Goal: Task Accomplishment & Management: Manage account settings

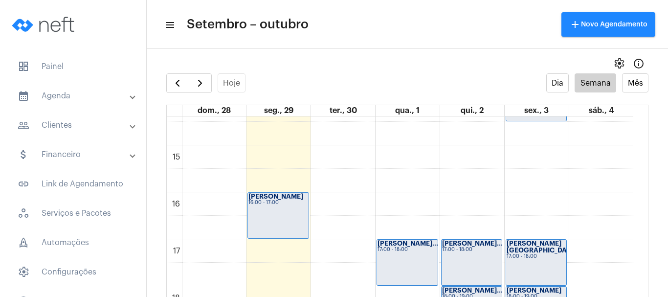
scroll to position [673, 0]
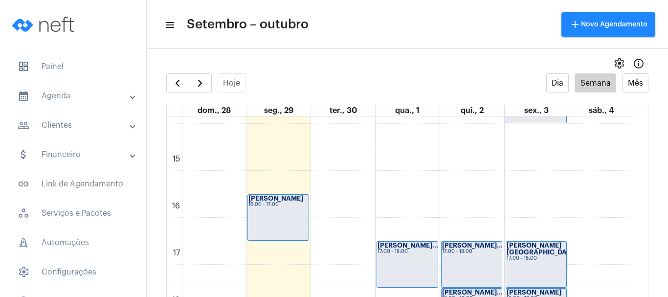
click at [276, 215] on div "[PERSON_NAME] 16:00 - 17:00" at bounding box center [278, 217] width 61 height 45
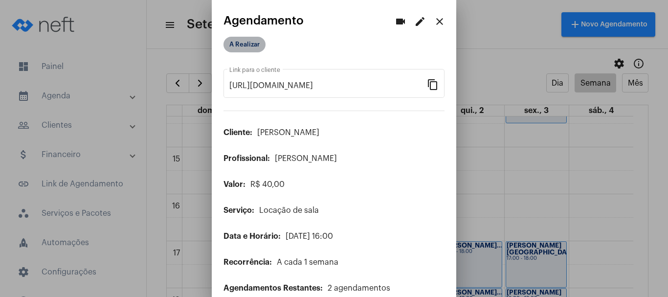
click at [247, 43] on mat-chip "A Realizar" at bounding box center [245, 45] width 42 height 16
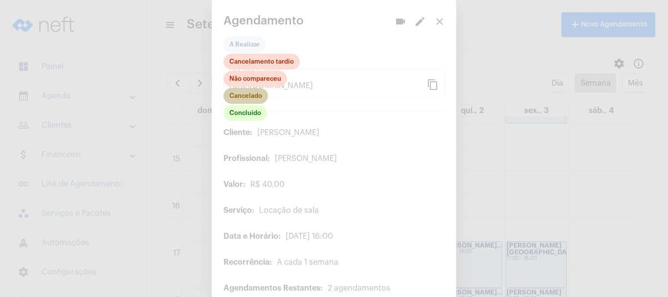
click at [246, 94] on mat-chip "Cancelado" at bounding box center [246, 96] width 45 height 16
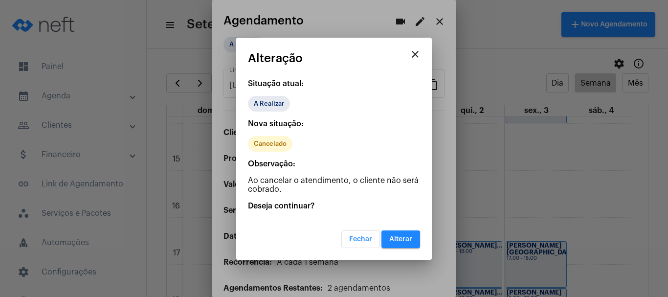
click at [404, 236] on span "Alterar" at bounding box center [400, 239] width 23 height 7
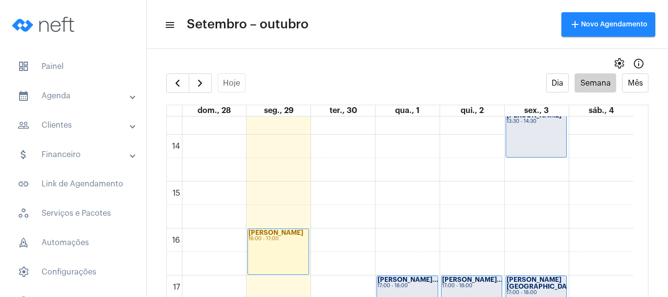
scroll to position [625, 0]
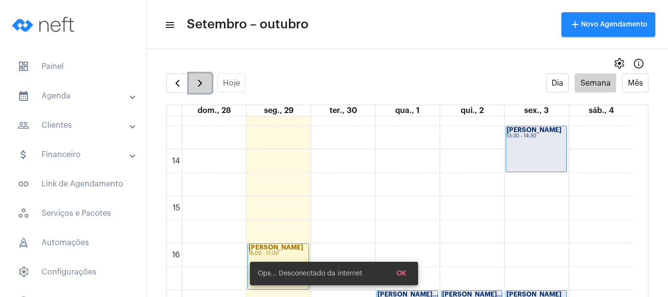
click at [207, 80] on button "button" at bounding box center [200, 83] width 23 height 20
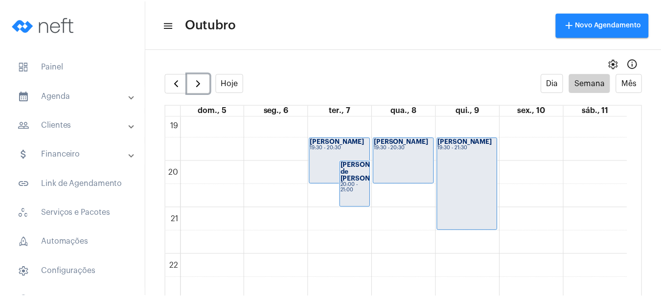
scroll to position [918, 0]
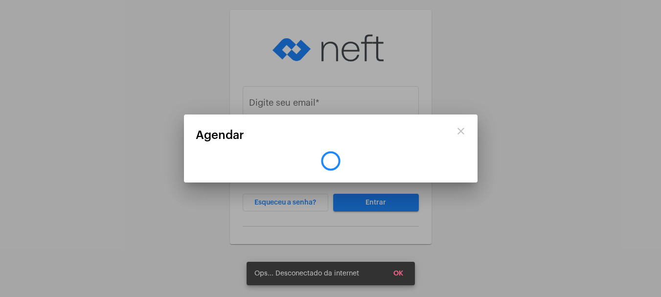
type input "[PERSON_NAME][EMAIL_ADDRESS][DOMAIN_NAME]"
